Goal: Task Accomplishment & Management: Use online tool/utility

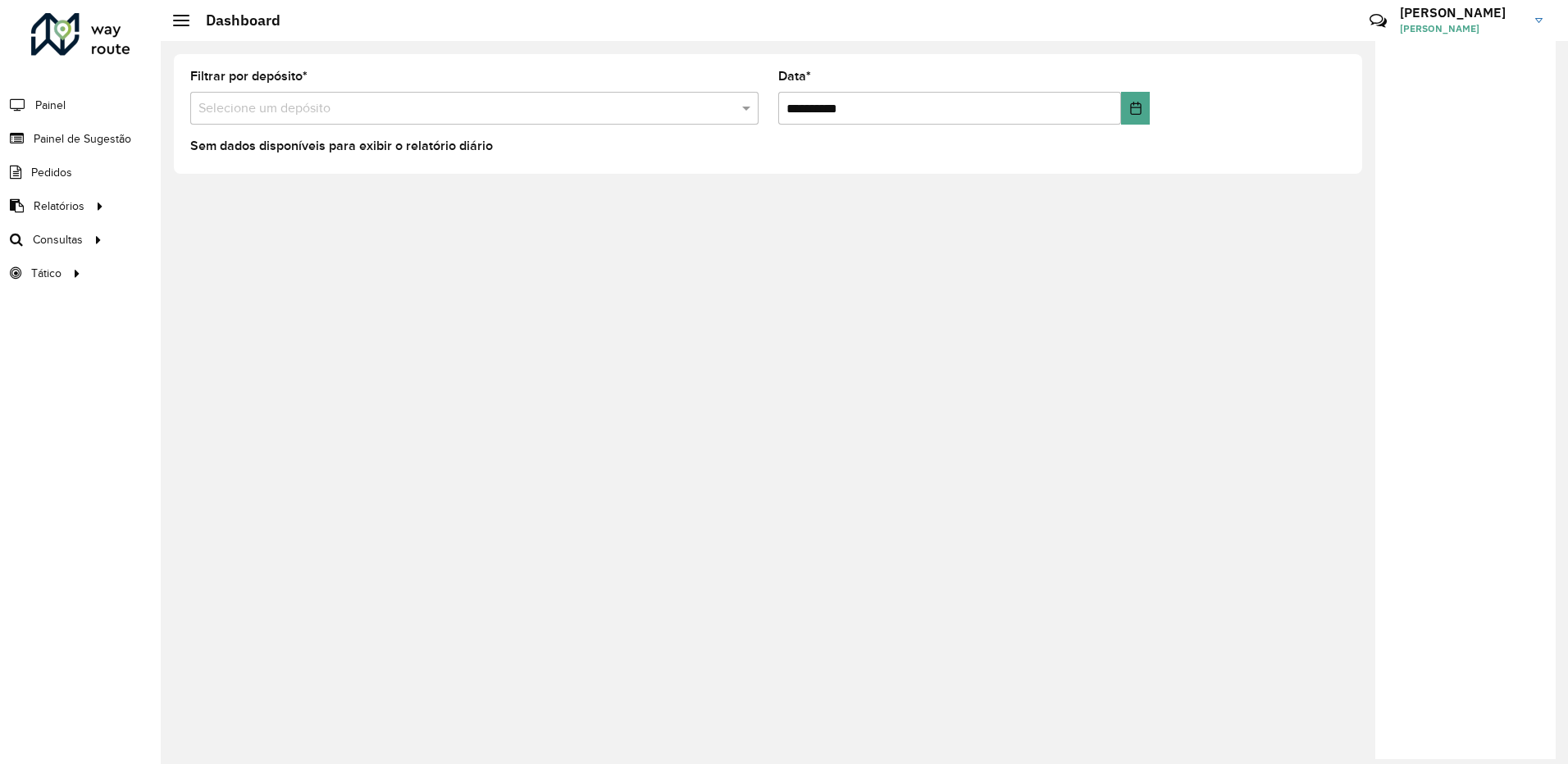
click at [0, 0] on span "Romaneio" at bounding box center [0, 0] width 0 height 0
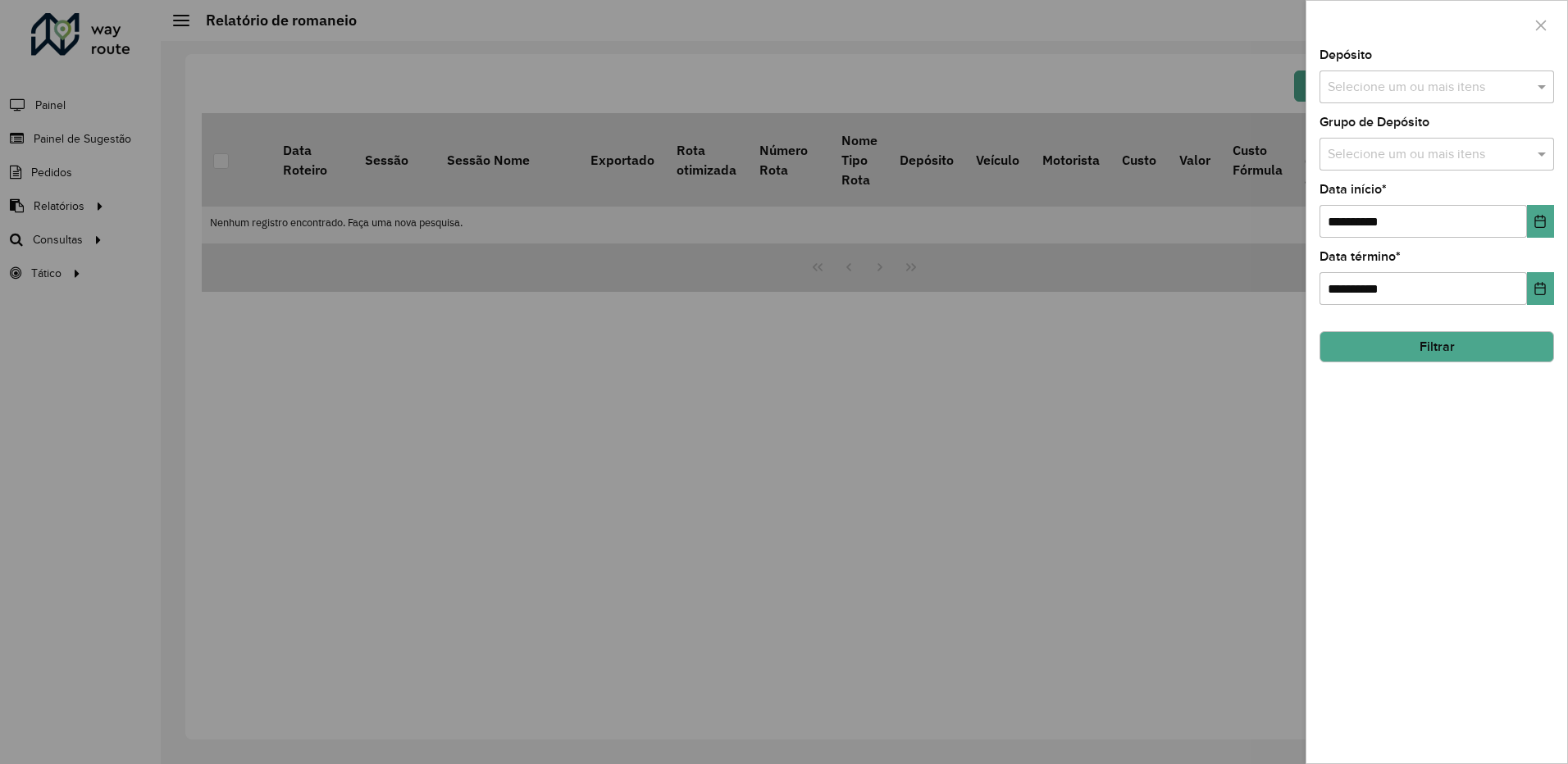
click at [1424, 90] on input "text" at bounding box center [1429, 88] width 210 height 20
click at [1379, 198] on div "CDD Sete Lagoas" at bounding box center [1437, 196] width 233 height 28
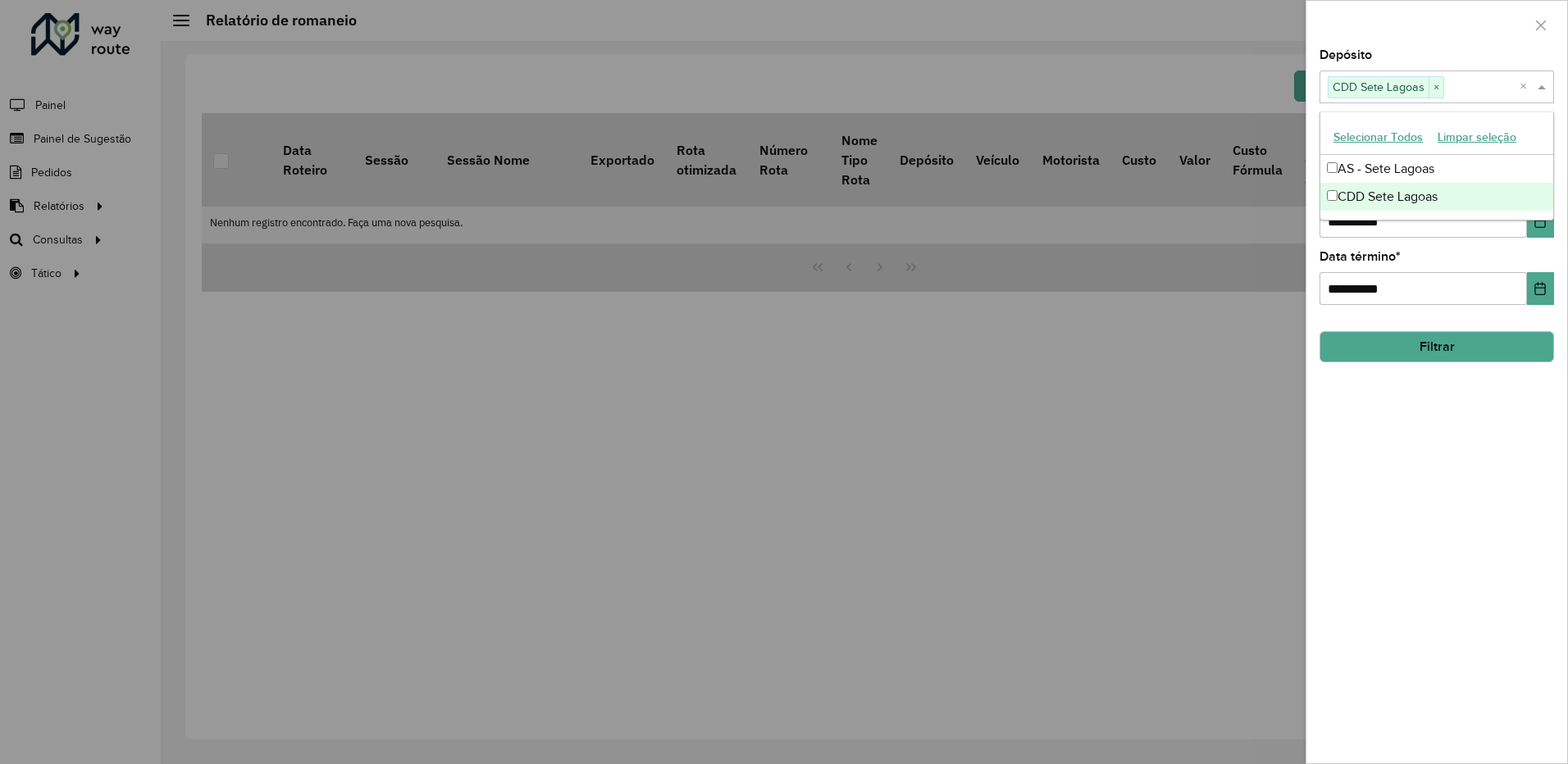
click at [1448, 433] on div "**********" at bounding box center [1437, 406] width 260 height 714
click at [1401, 150] on input "text" at bounding box center [1429, 156] width 210 height 20
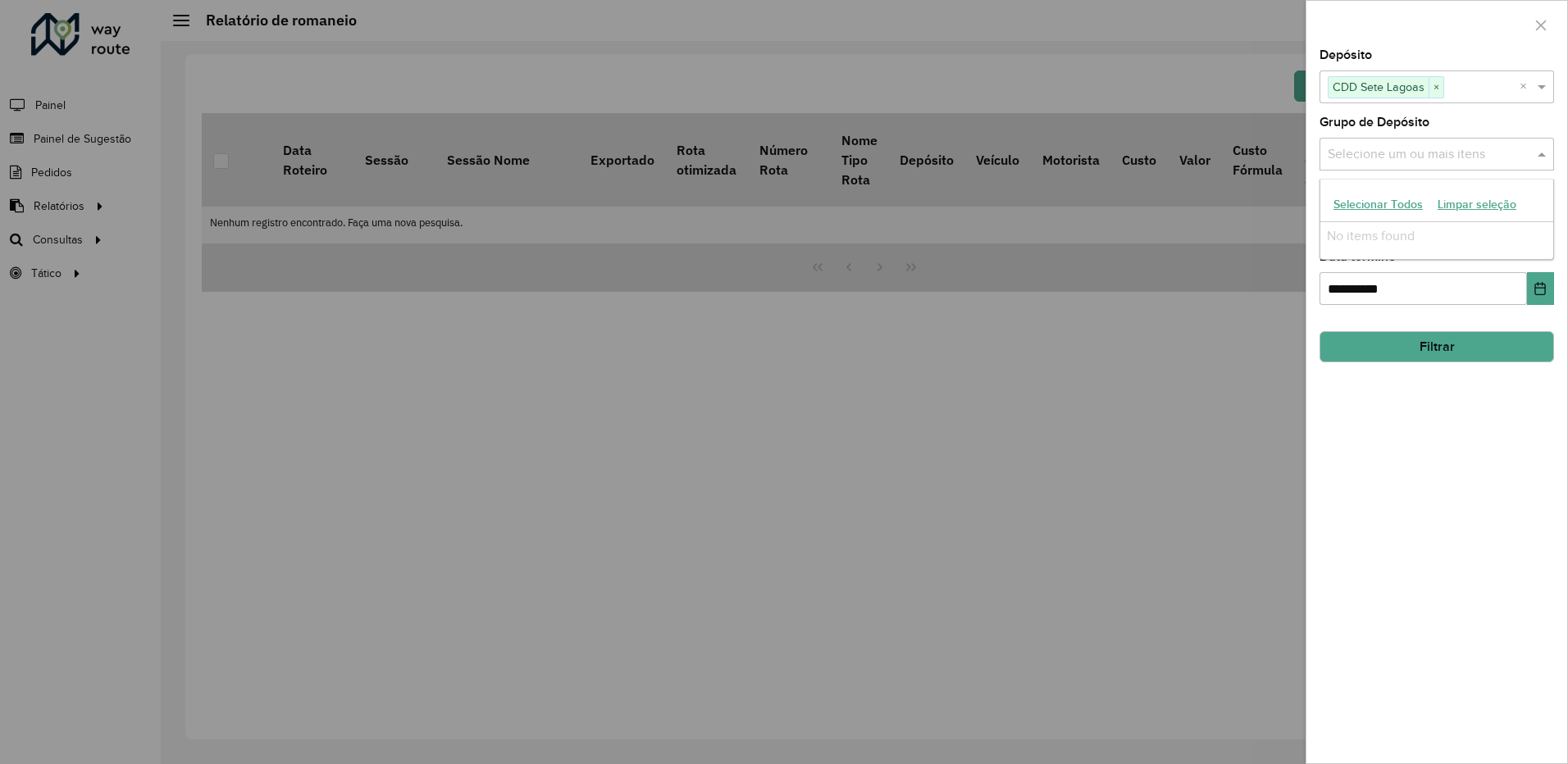
click at [1398, 155] on input "text" at bounding box center [1429, 156] width 210 height 20
click at [1520, 149] on input "text" at bounding box center [1429, 156] width 210 height 20
click at [1478, 93] on input "text" at bounding box center [1481, 88] width 75 height 20
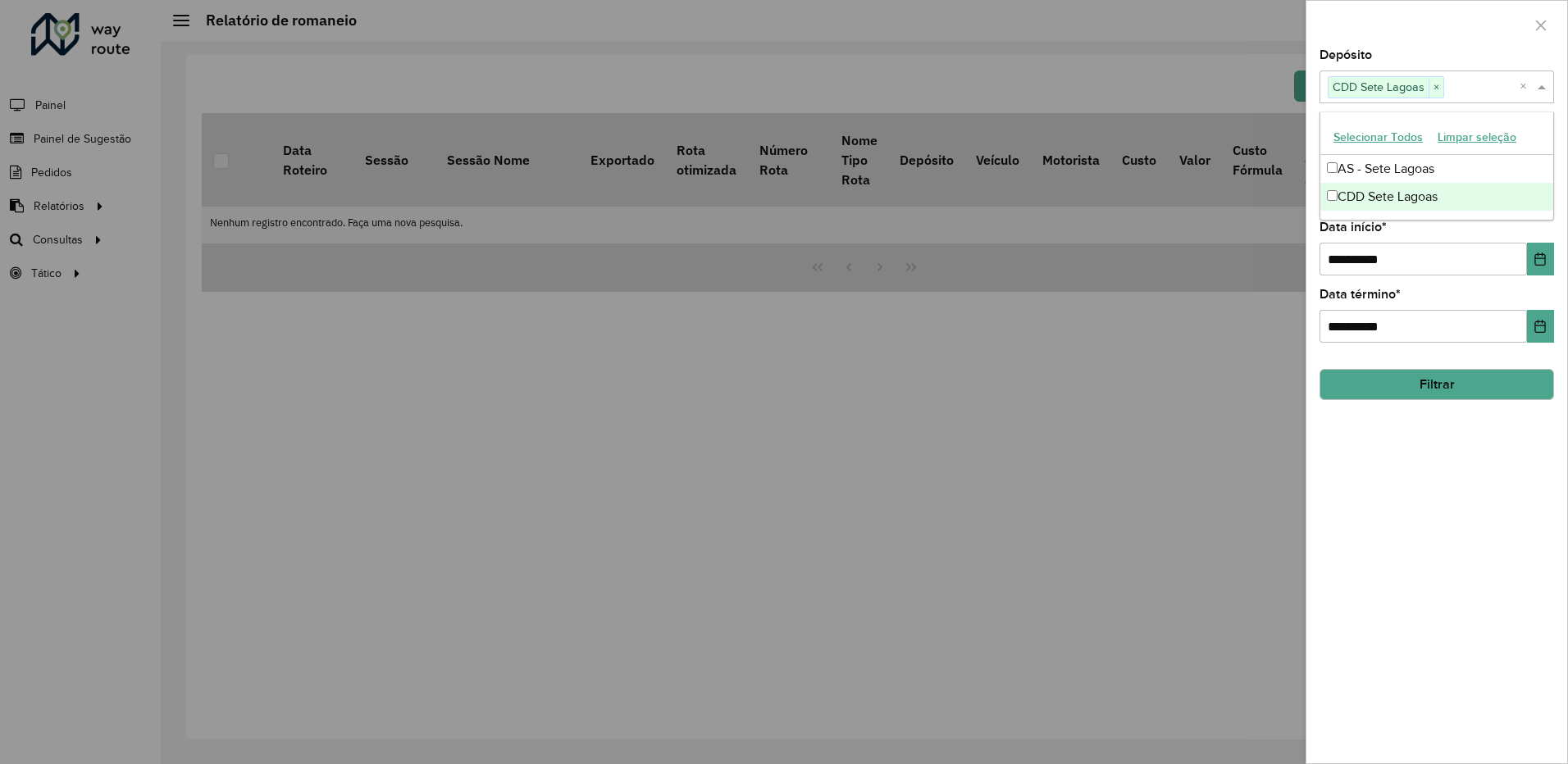
click at [1412, 195] on div "CDD Sete Lagoas" at bounding box center [1437, 196] width 233 height 28
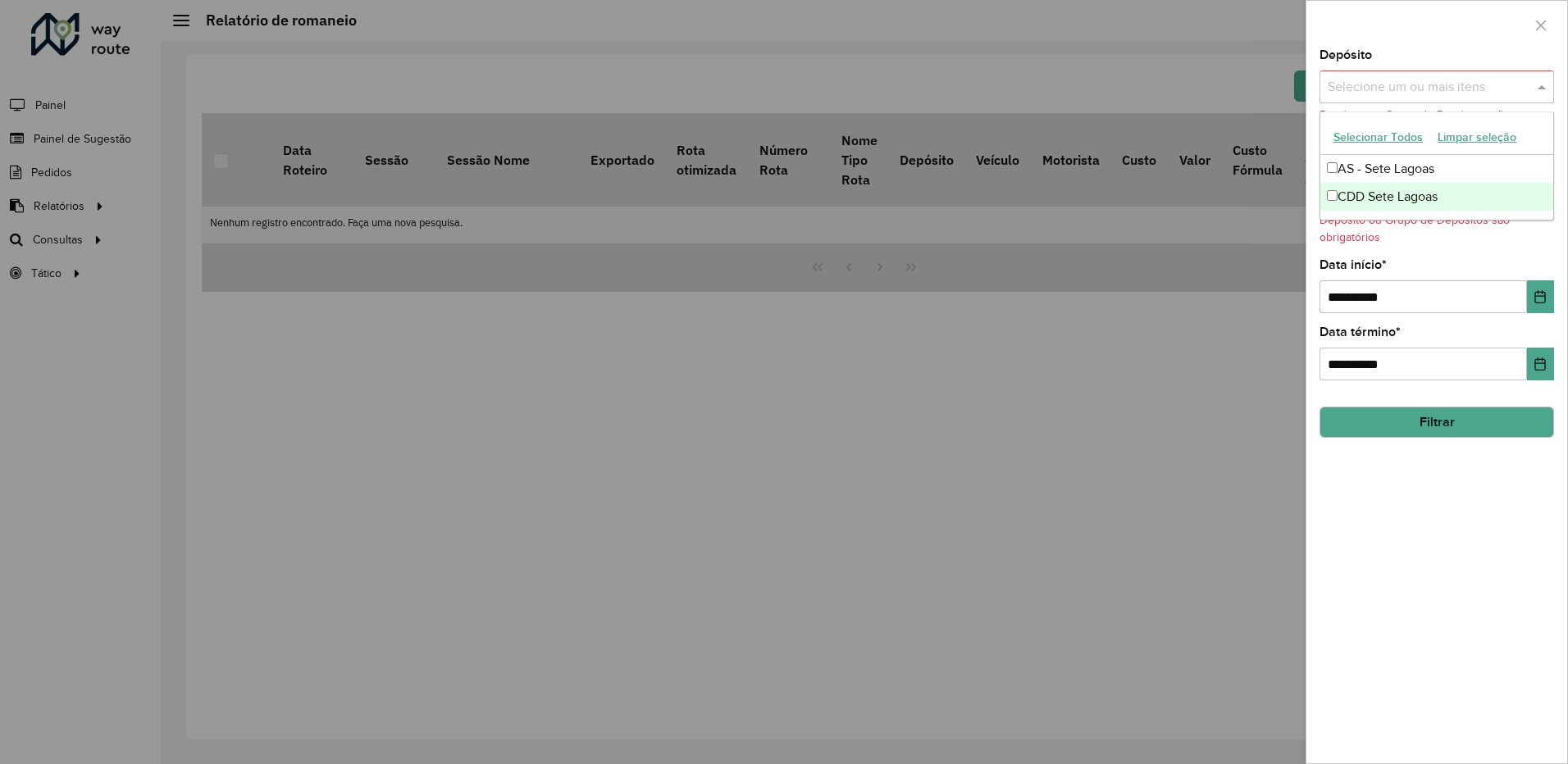
click at [1390, 203] on div "CDD Sete Lagoas" at bounding box center [1437, 196] width 233 height 28
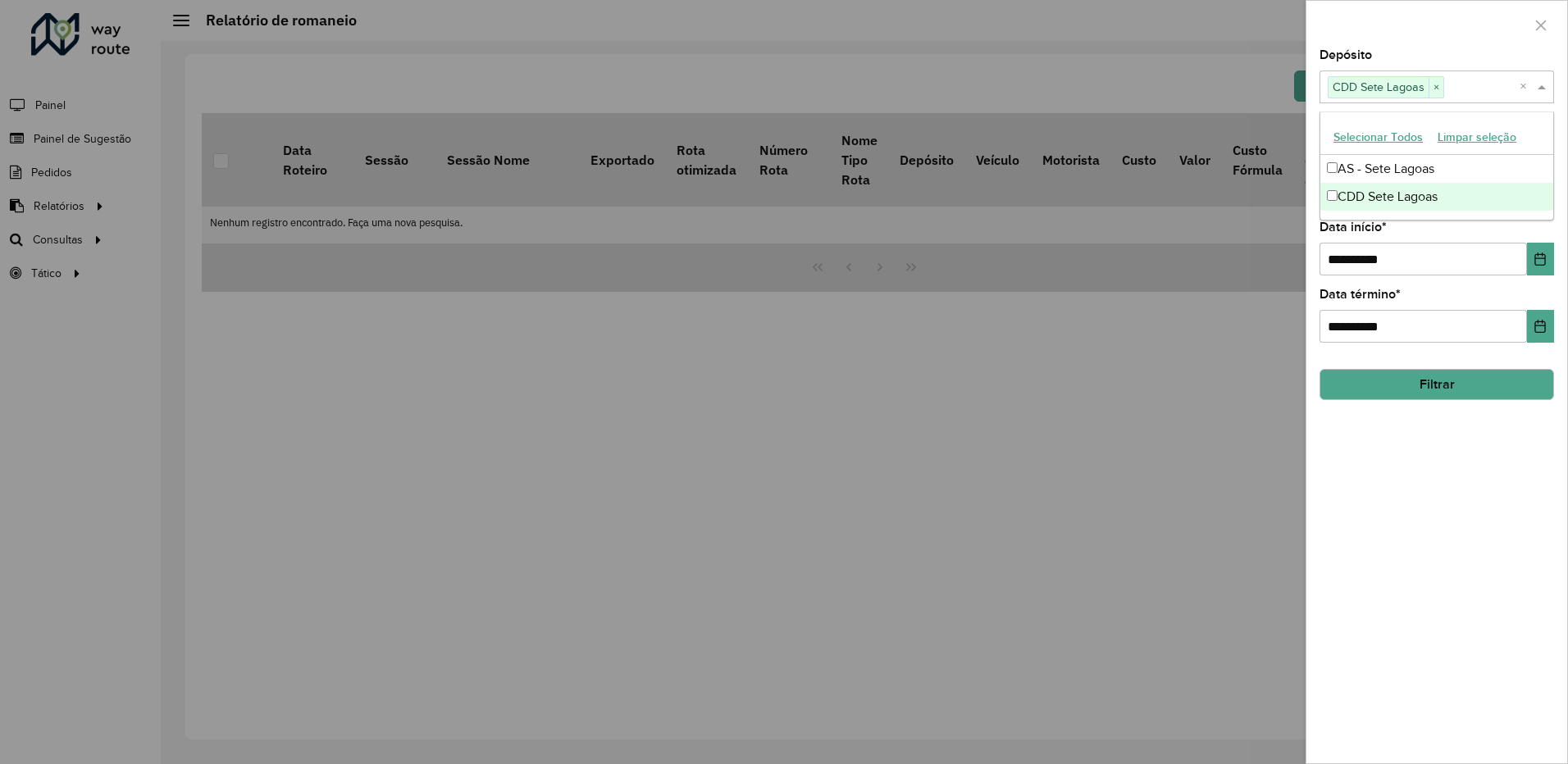
drag, startPoint x: 1439, startPoint y: 491, endPoint x: 1440, endPoint y: 406, distance: 85.0
click at [1440, 491] on div "**********" at bounding box center [1437, 406] width 260 height 714
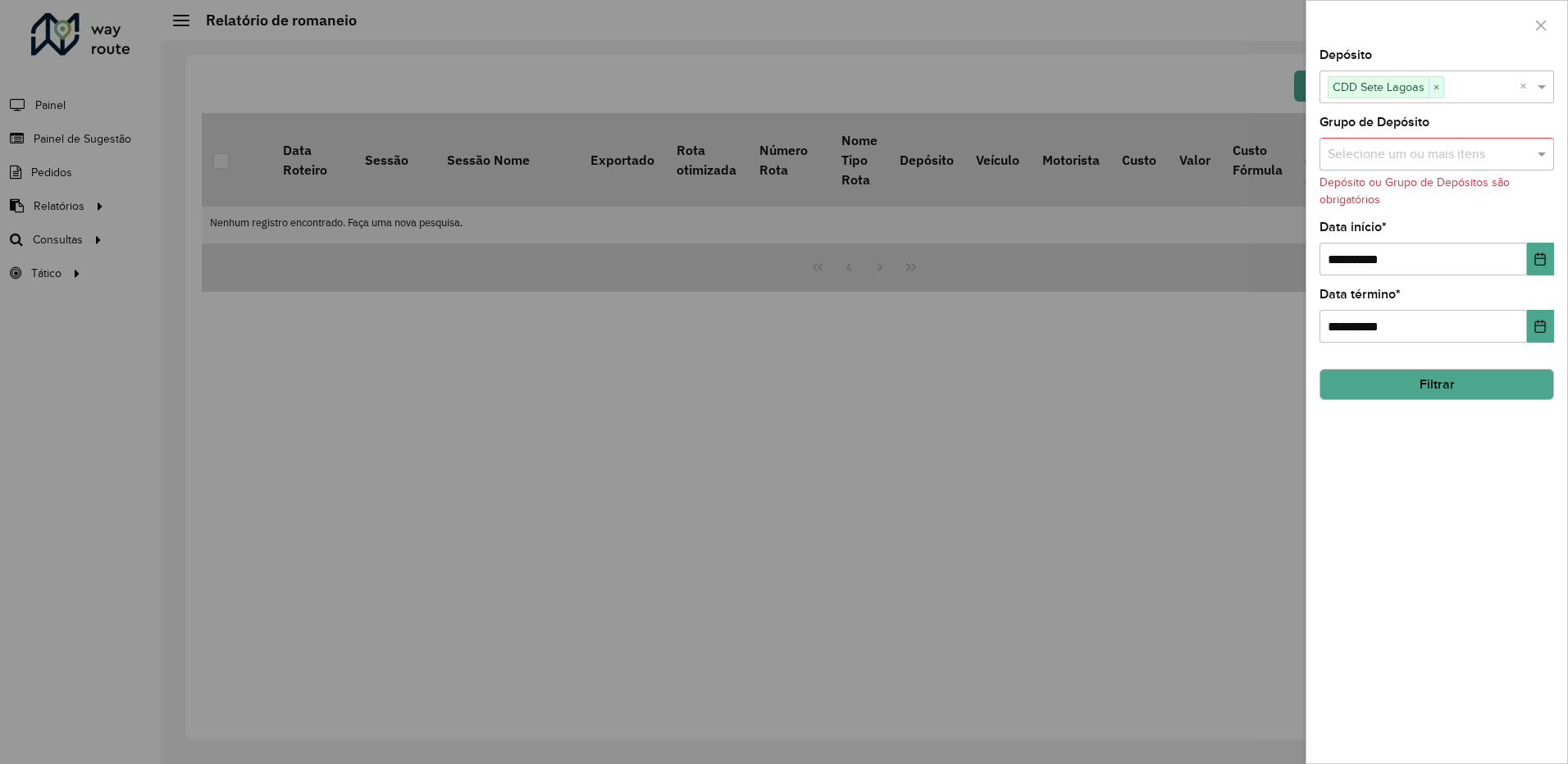
click at [1411, 180] on formly-validation-message "Depósito ou Grupo de Depósitos são obrigatórios" at bounding box center [1414, 191] width 190 height 30
click at [1412, 161] on input "text" at bounding box center [1429, 156] width 210 height 20
click at [1456, 436] on div "**********" at bounding box center [1437, 406] width 260 height 714
click at [1422, 266] on input "**********" at bounding box center [1422, 259] width 207 height 33
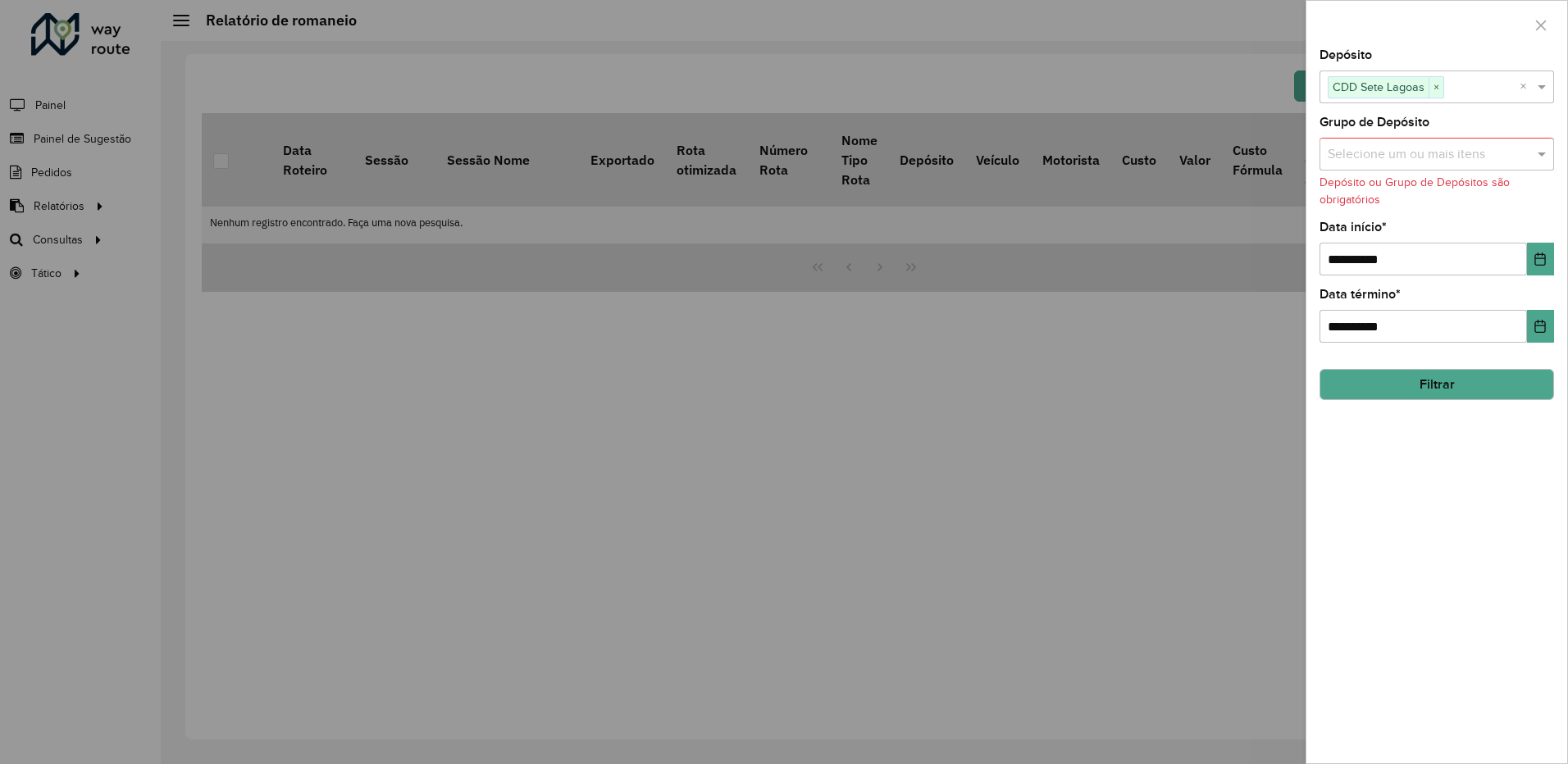
click at [1427, 382] on button "Filtrar" at bounding box center [1436, 384] width 234 height 31
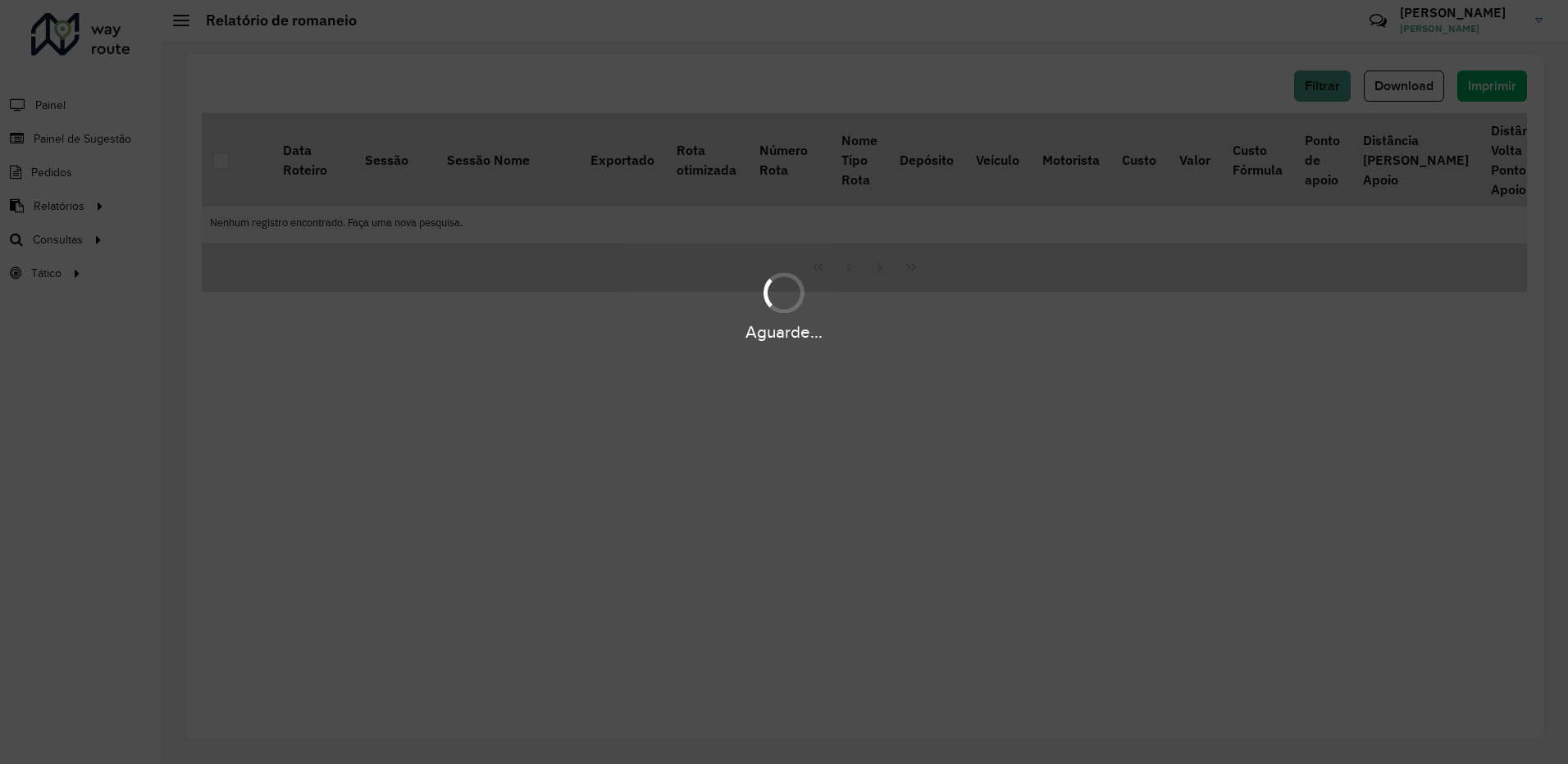
click at [221, 347] on div "Aguarde..." at bounding box center [784, 382] width 1568 height 764
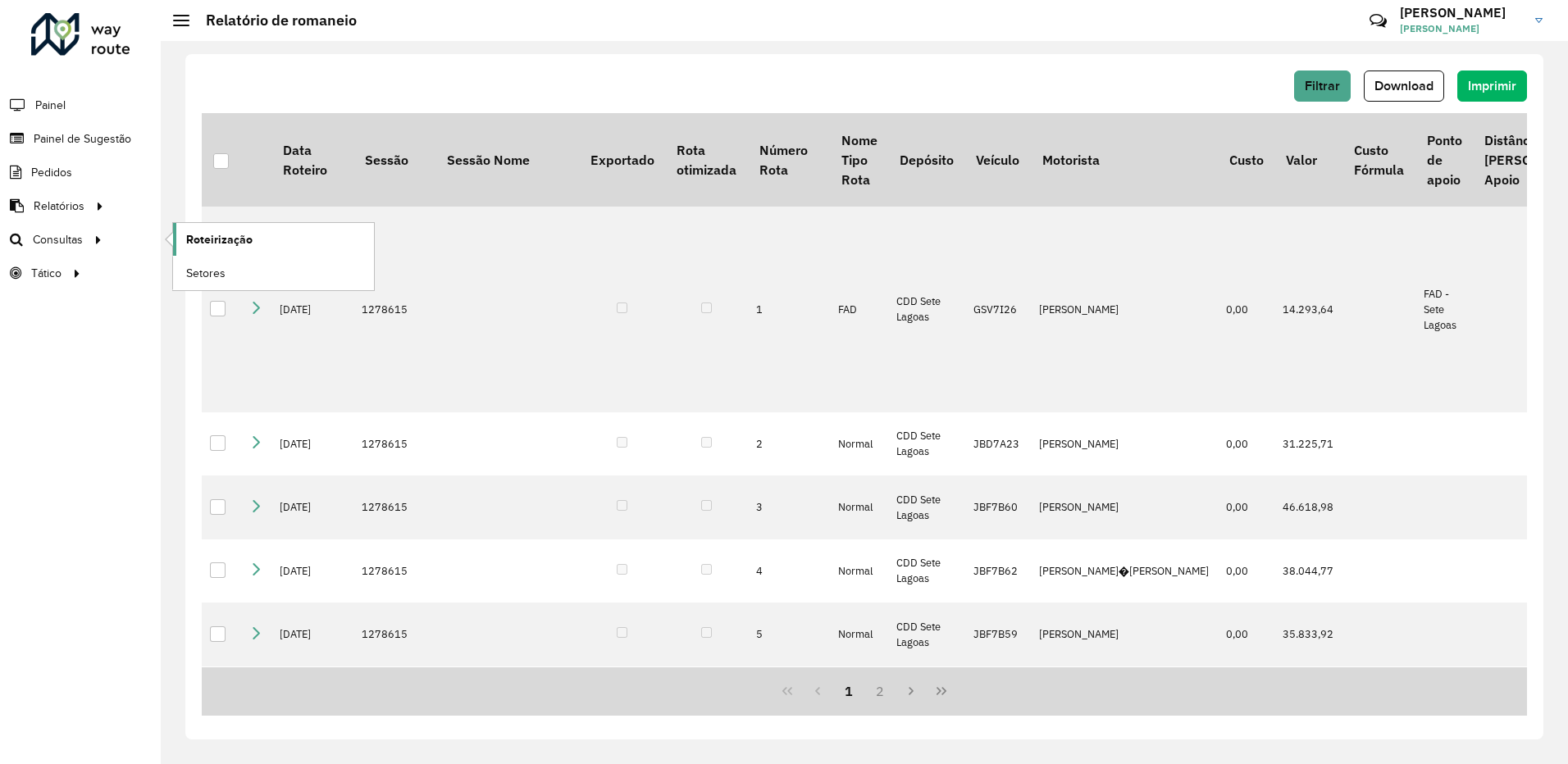
click at [205, 240] on span "Roteirização" at bounding box center [219, 240] width 66 height 17
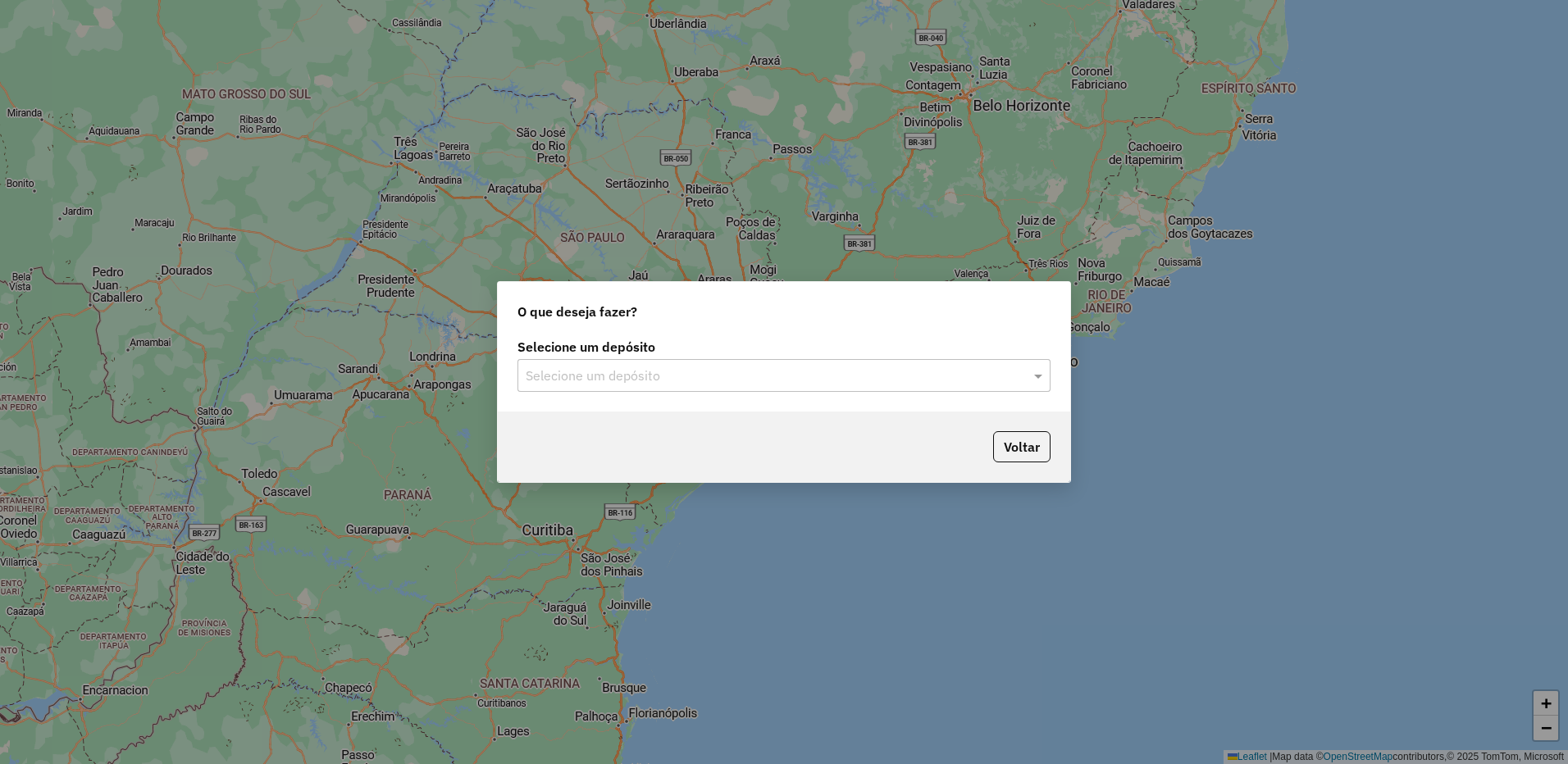
click at [727, 388] on div "Selecione um depósito" at bounding box center [783, 375] width 533 height 33
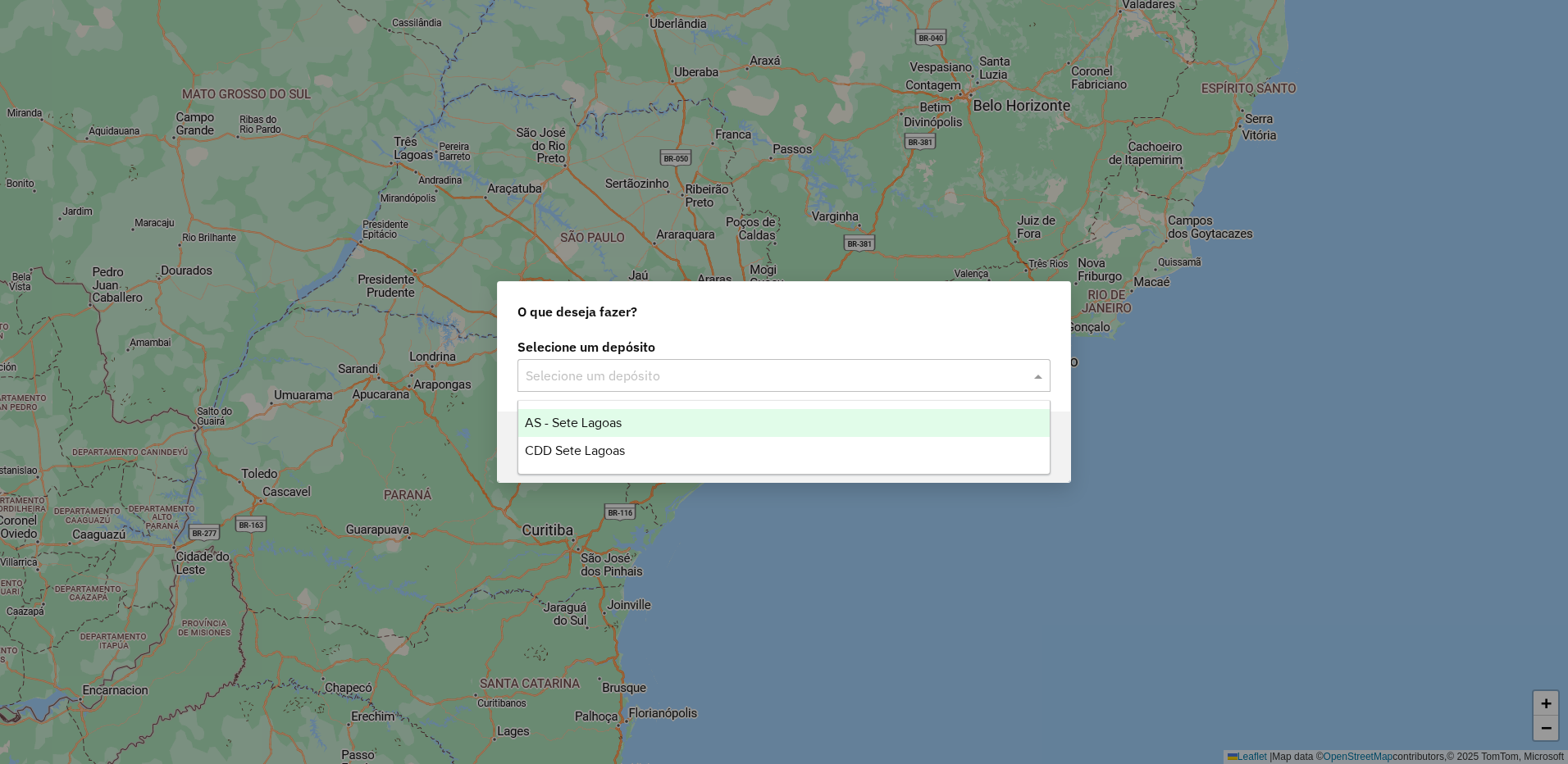
click at [592, 445] on span "CDD Sete Lagoas" at bounding box center [574, 450] width 100 height 14
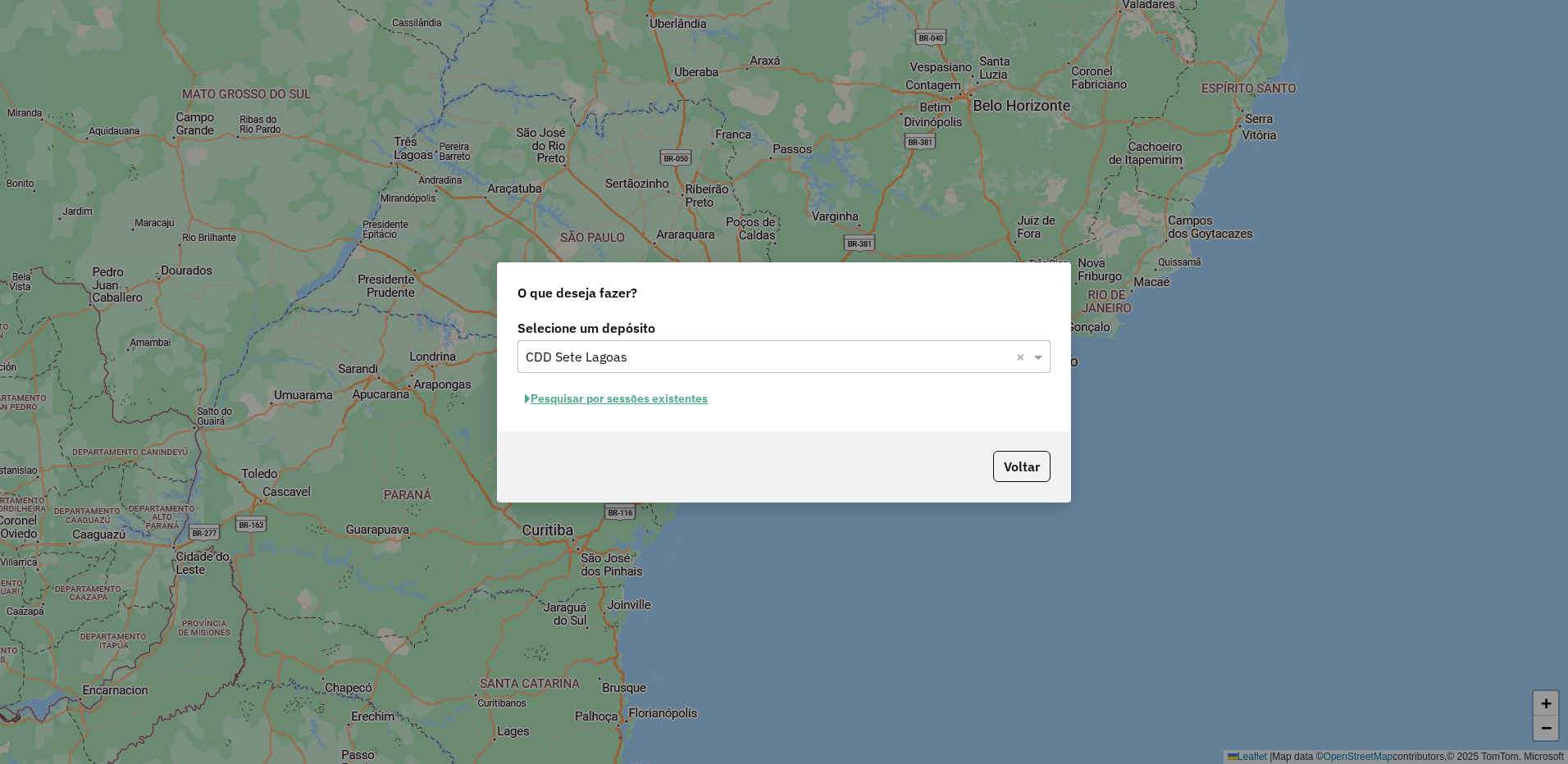
click at [647, 395] on button "Pesquisar por sessões existentes" at bounding box center [616, 399] width 198 height 25
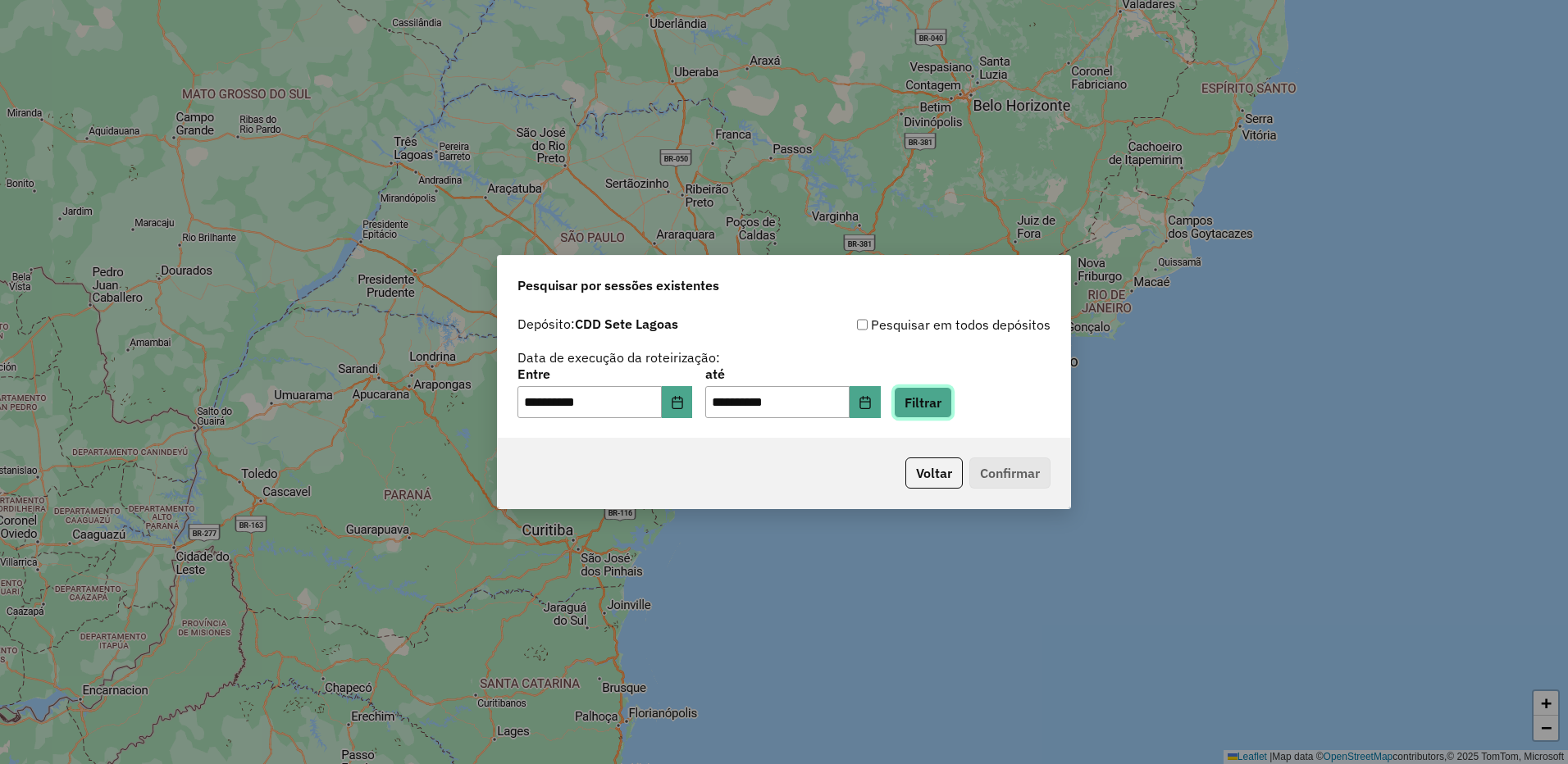
click at [947, 395] on button "Filtrar" at bounding box center [923, 402] width 58 height 31
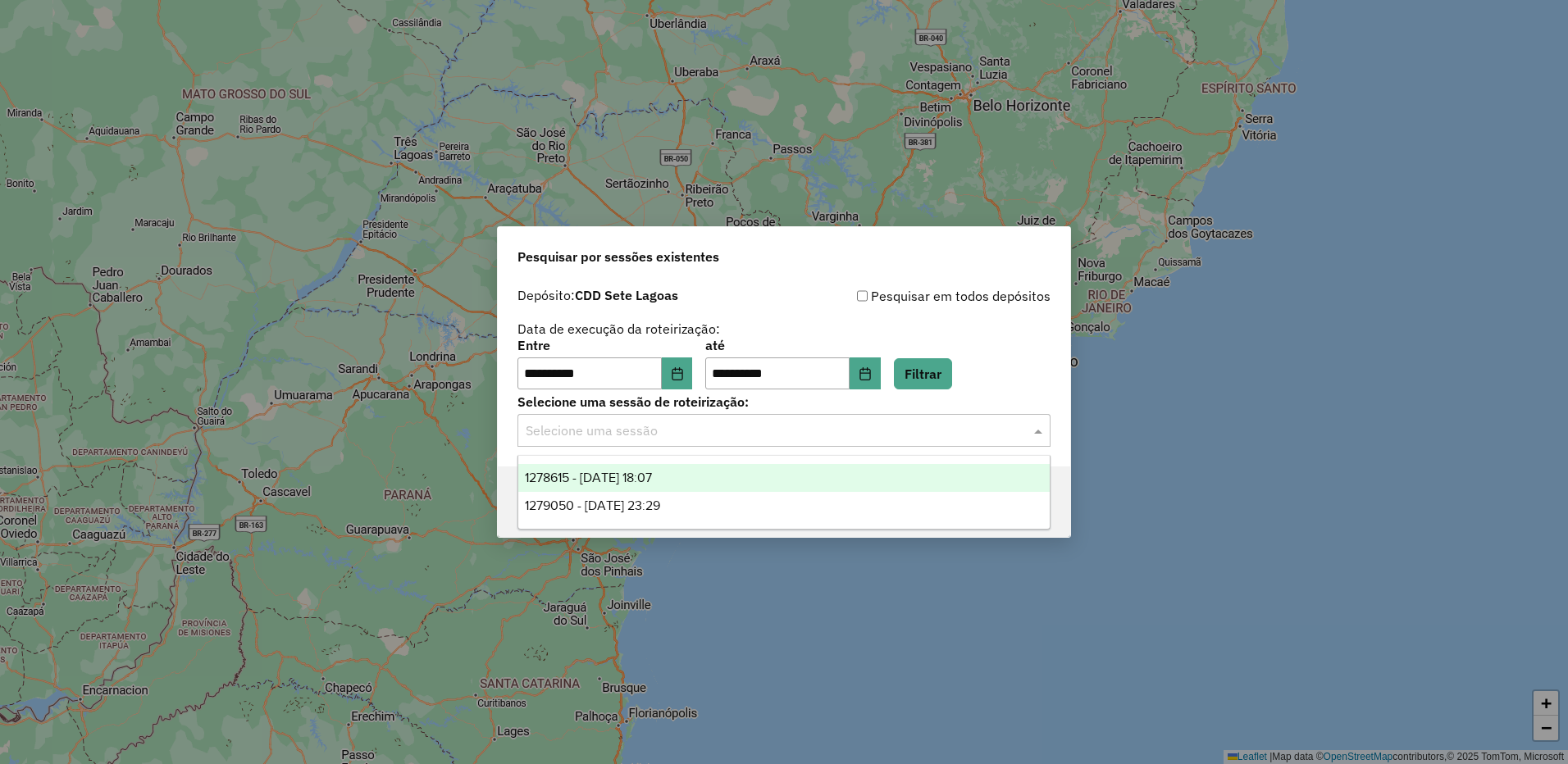
click at [667, 439] on input "text" at bounding box center [767, 431] width 484 height 20
click at [692, 489] on div "1278615 - 19/09/2025 18:07" at bounding box center [784, 477] width 532 height 28
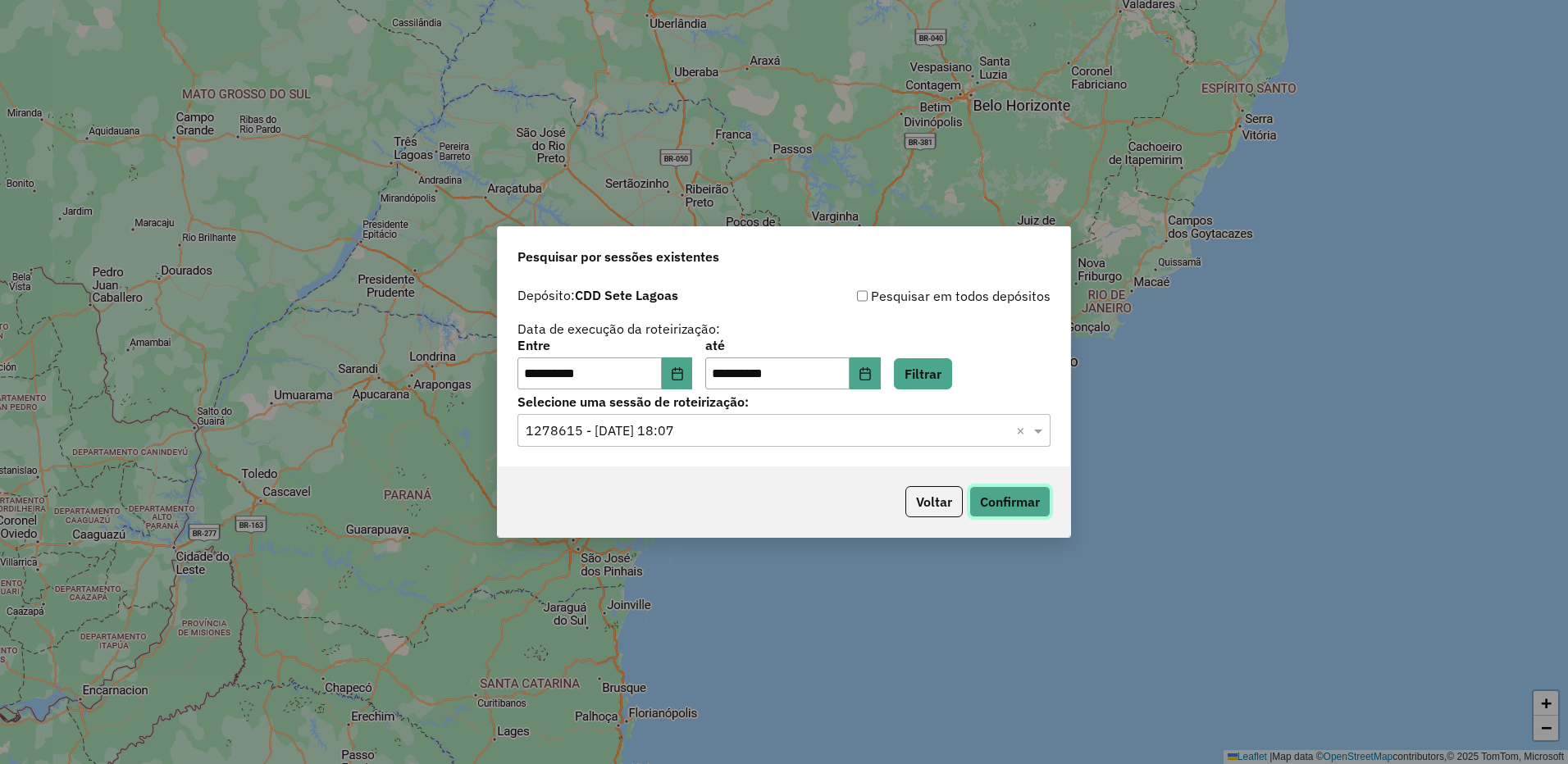
click at [1003, 504] on button "Confirmar" at bounding box center [1010, 502] width 81 height 31
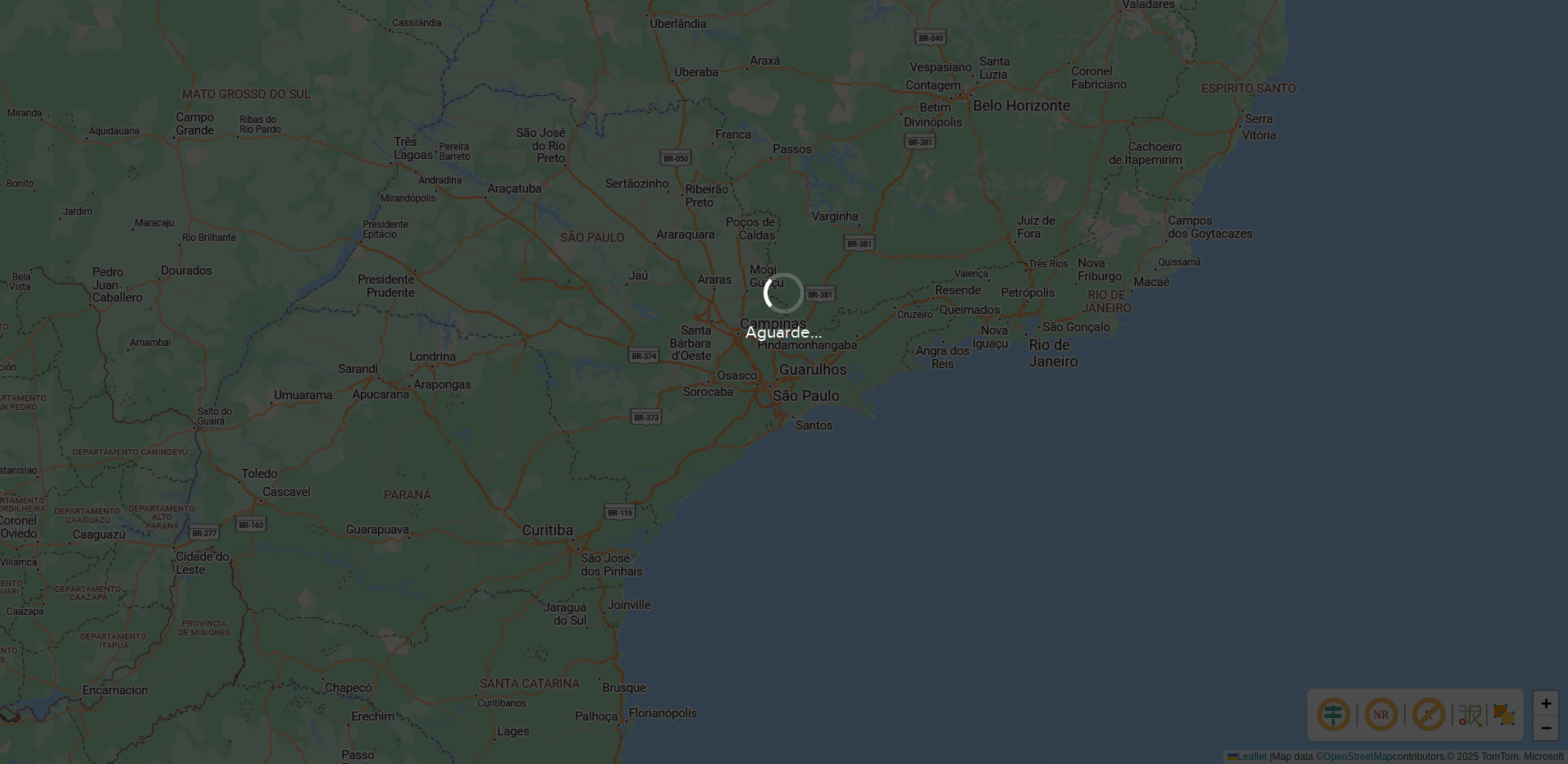
click at [712, 368] on div "Aguarde..." at bounding box center [784, 382] width 1568 height 764
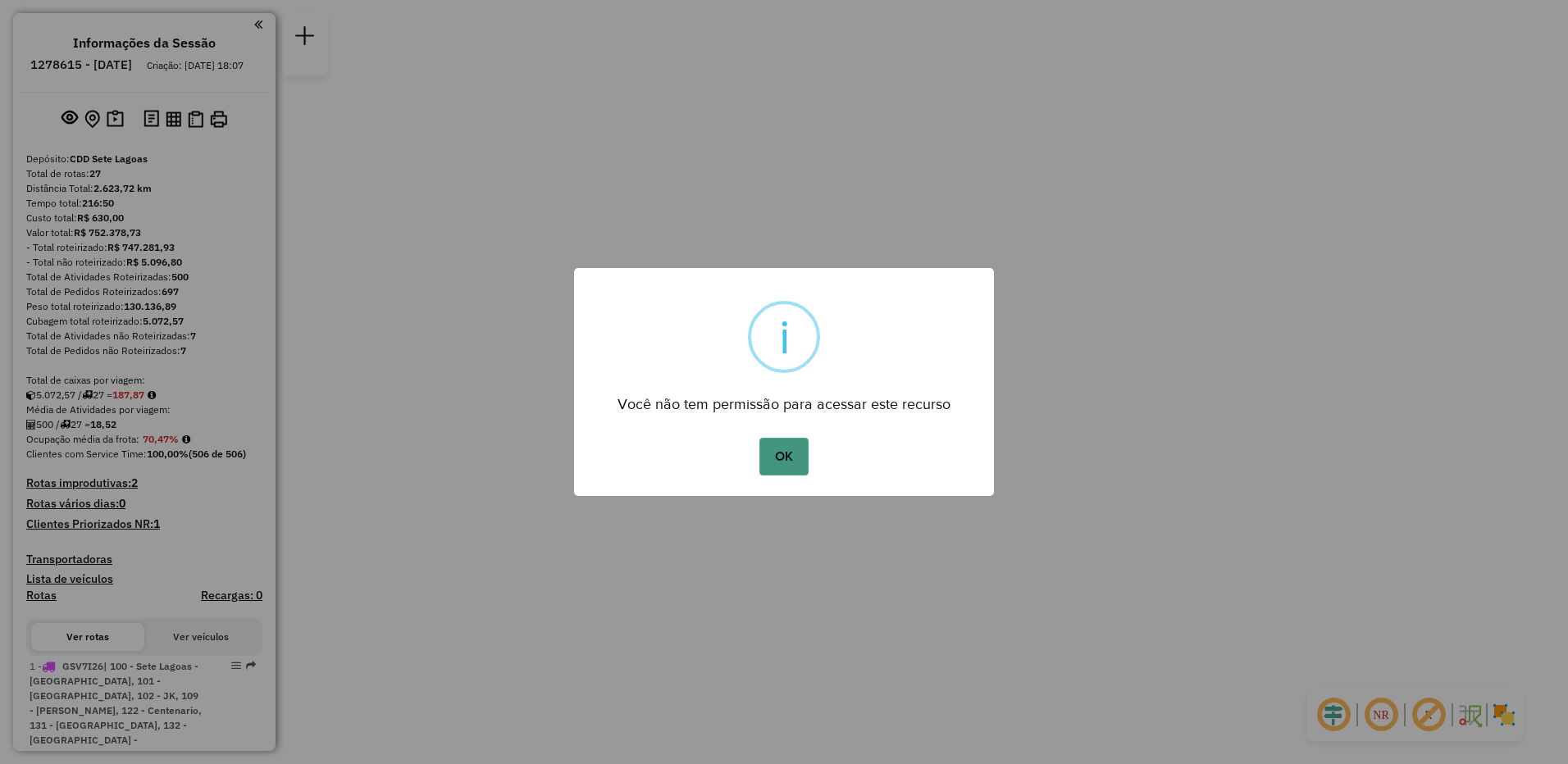
click at [787, 443] on button "OK" at bounding box center [784, 457] width 49 height 38
